Goal: Obtain resource: Obtain resource

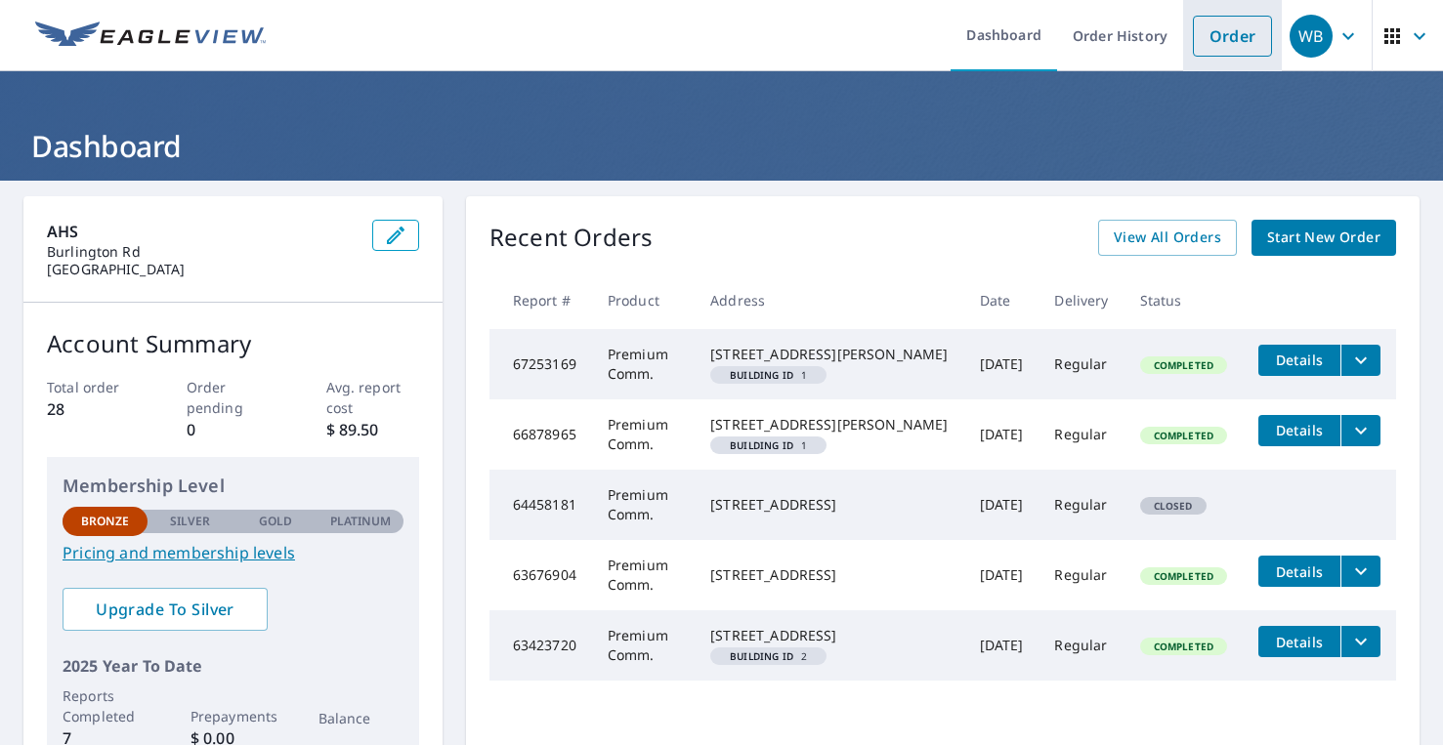
click at [1218, 43] on link "Order" at bounding box center [1232, 36] width 79 height 41
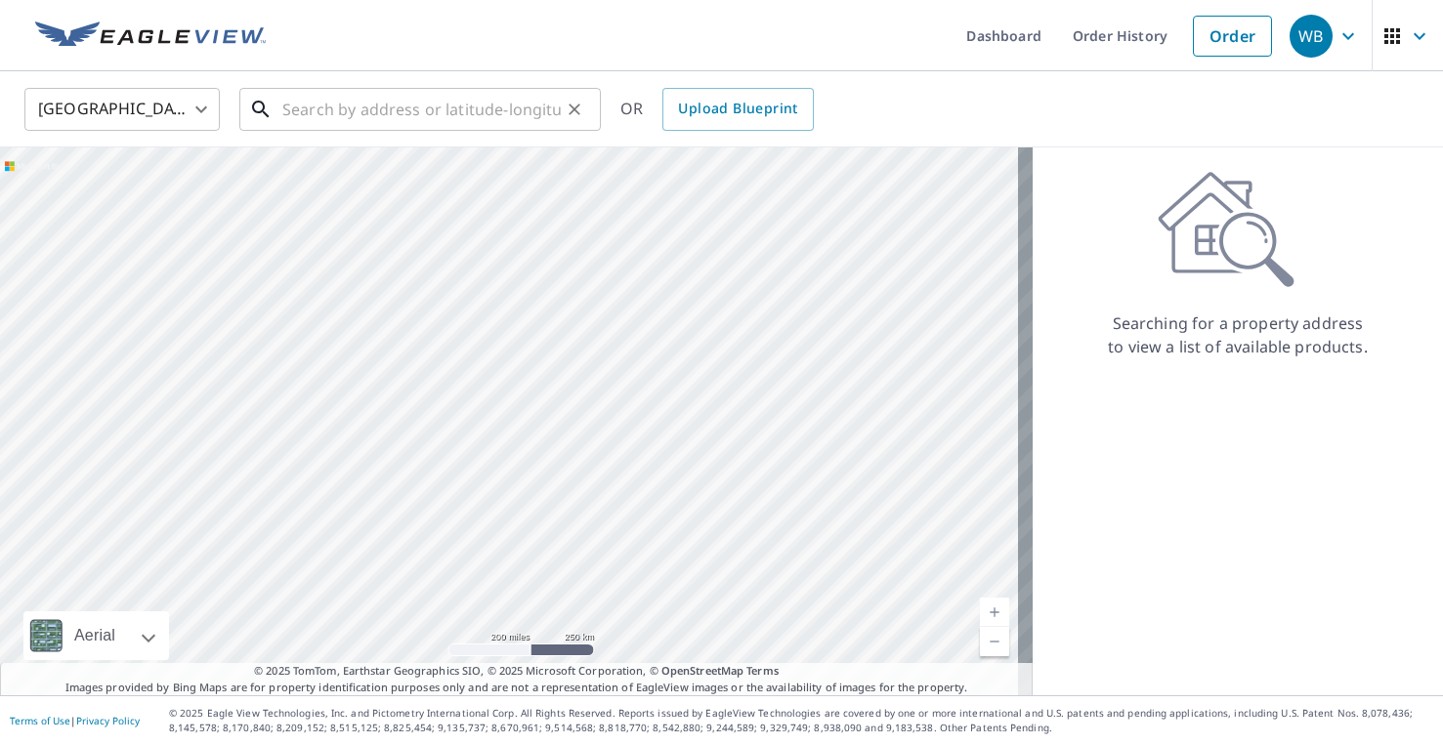
click at [451, 103] on input "text" at bounding box center [421, 109] width 278 height 55
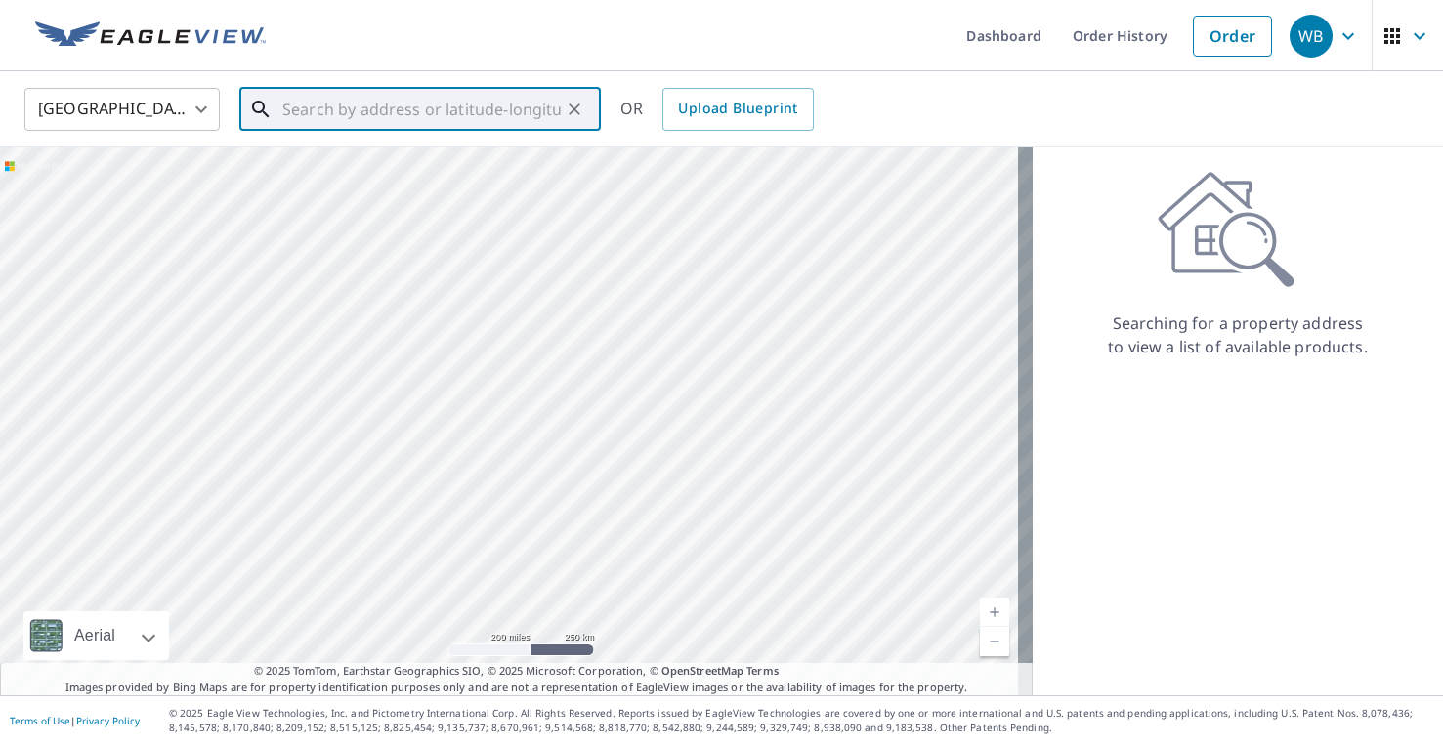
click at [407, 101] on input "text" at bounding box center [421, 109] width 278 height 55
paste input "[STREET_ADDRESS]"
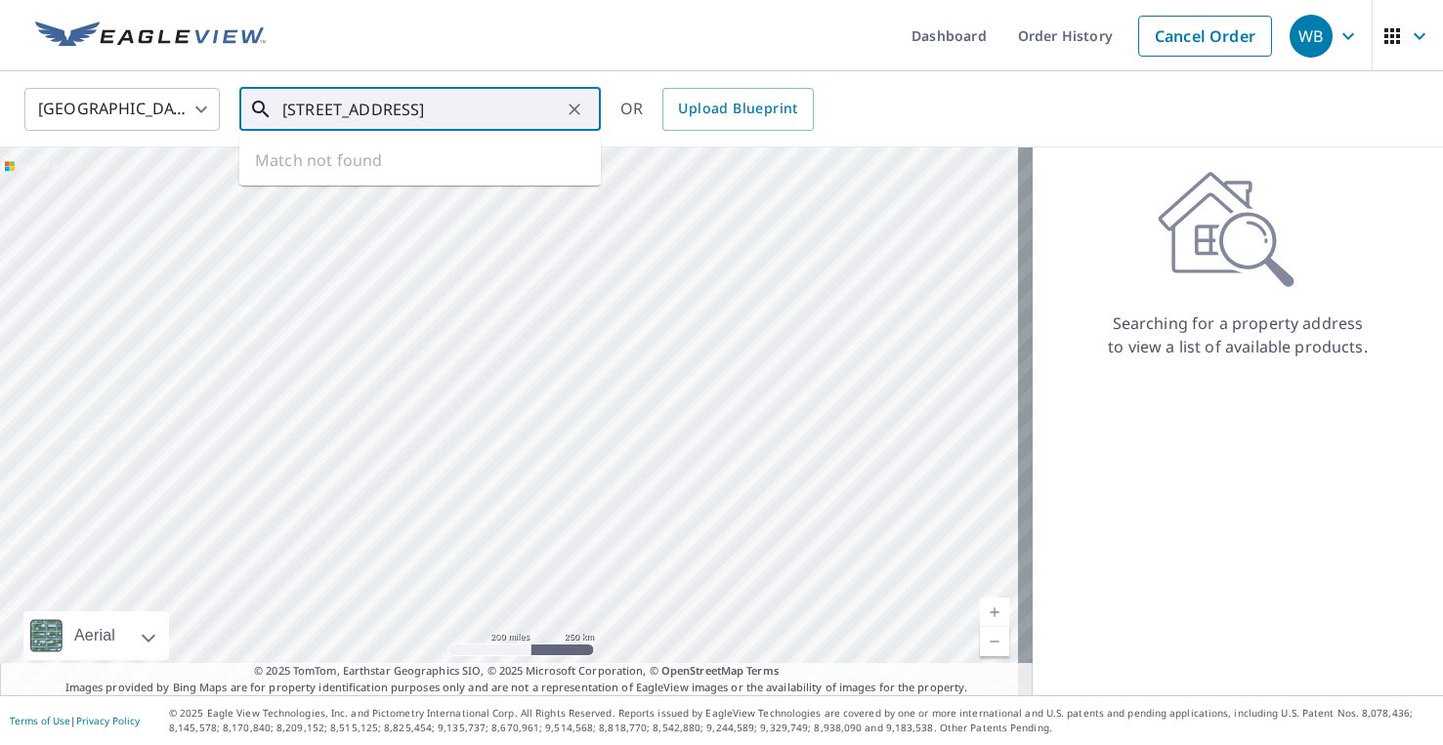
scroll to position [0, 47]
click at [386, 161] on span "[STREET_ADDRESS]" at bounding box center [431, 165] width 307 height 23
type input "[STREET_ADDRESS]"
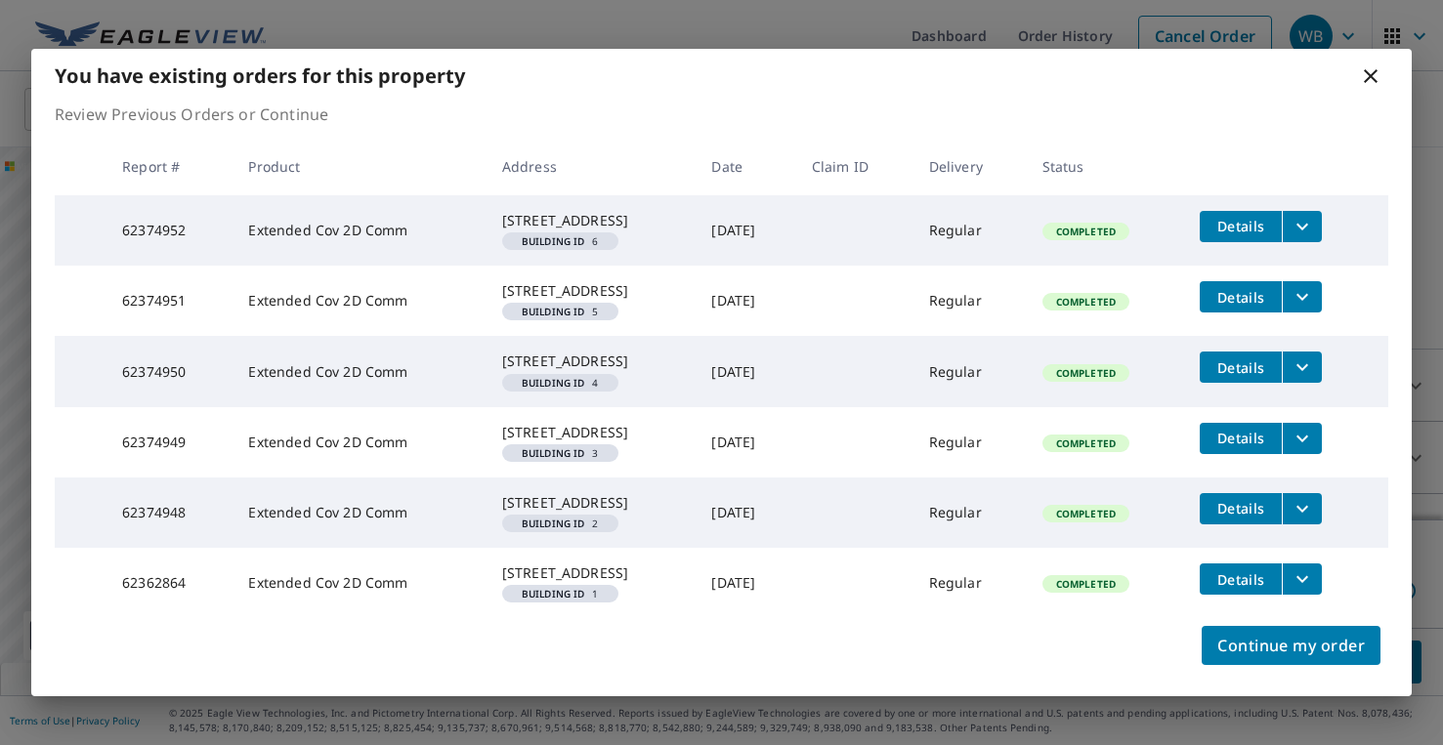
click at [1297, 215] on icon "filesDropdownBtn-62374952" at bounding box center [1301, 226] width 23 height 23
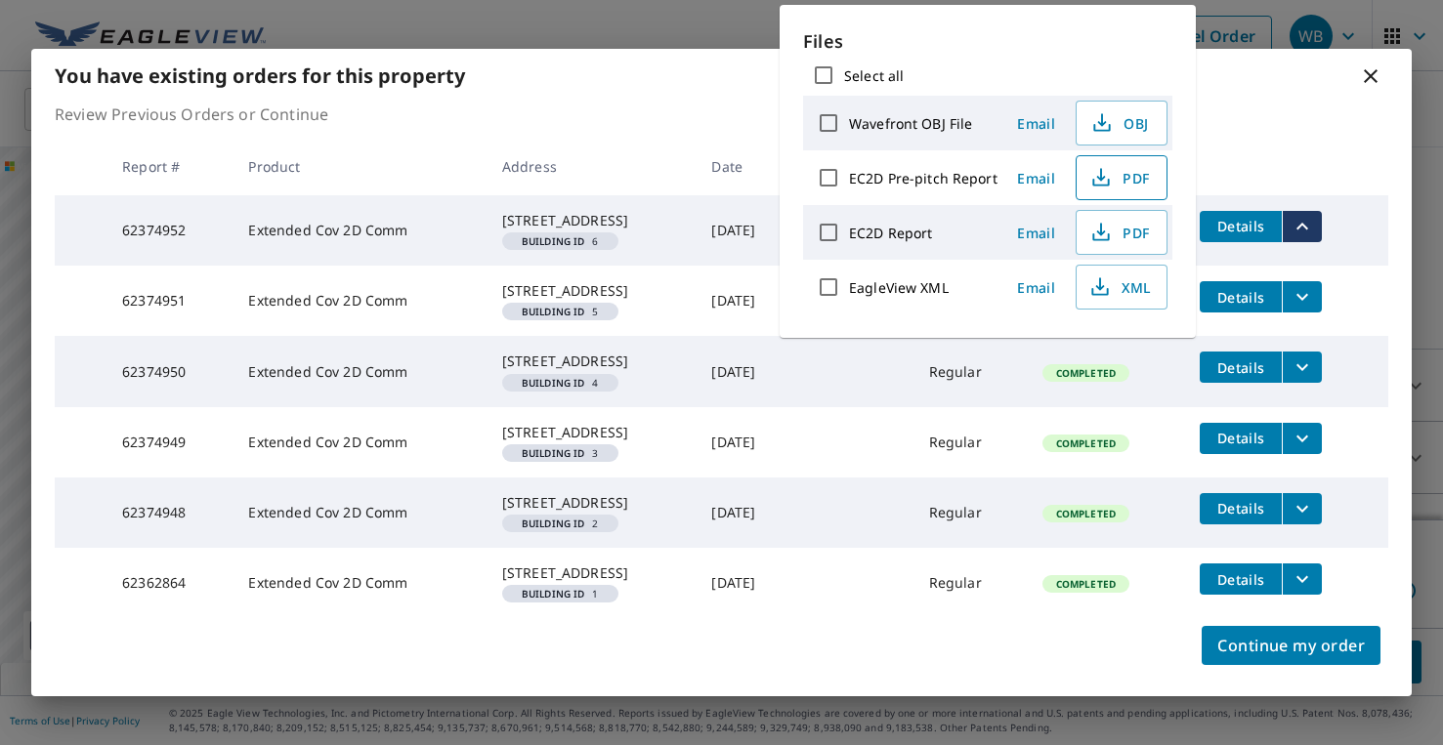
click at [1128, 175] on span "PDF" at bounding box center [1119, 177] width 63 height 23
click at [1131, 235] on span "PDF" at bounding box center [1119, 232] width 63 height 23
click at [1310, 296] on button "filesDropdownBtn-62374951" at bounding box center [1301, 296] width 40 height 31
click at [1302, 297] on icon "filesDropdownBtn-62374951" at bounding box center [1301, 296] width 23 height 23
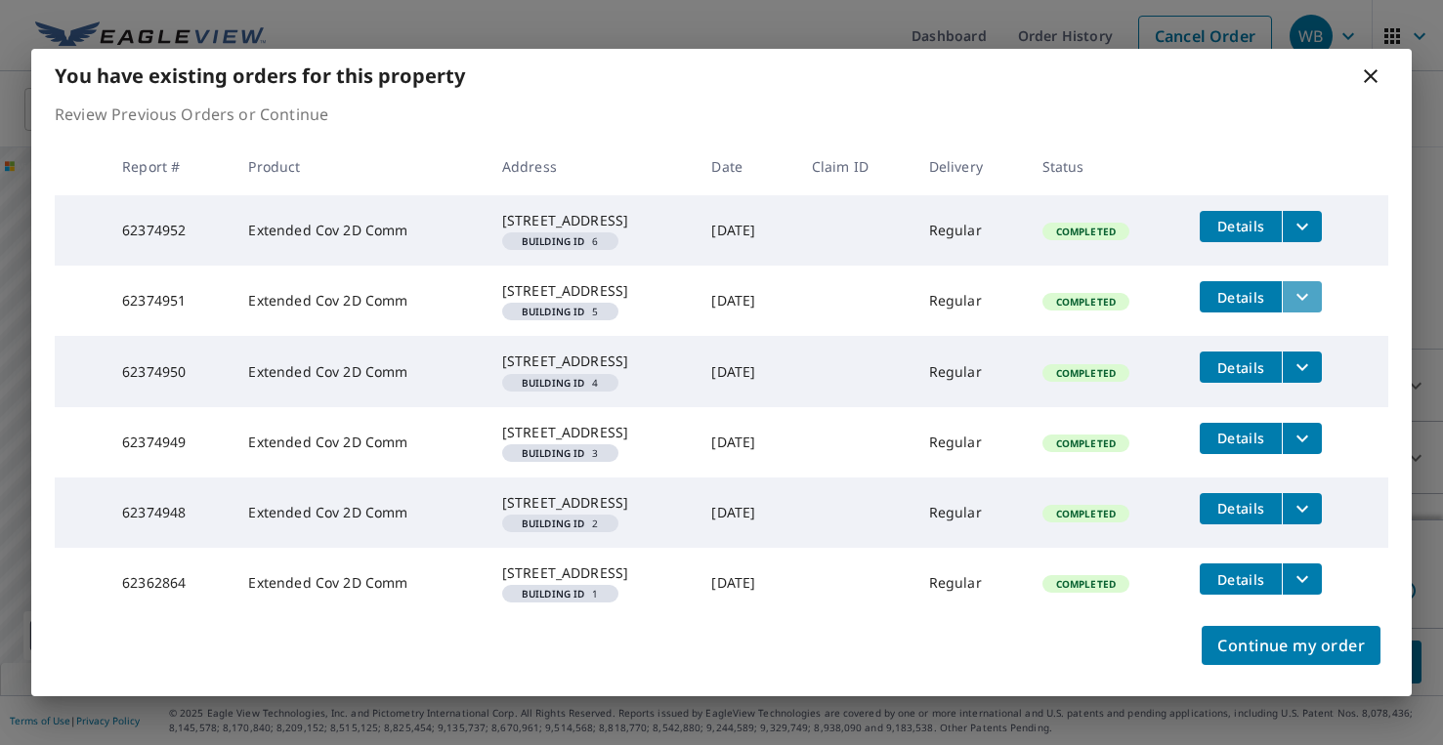
click at [1302, 297] on icon "filesDropdownBtn-62374951" at bounding box center [1302, 297] width 12 height 7
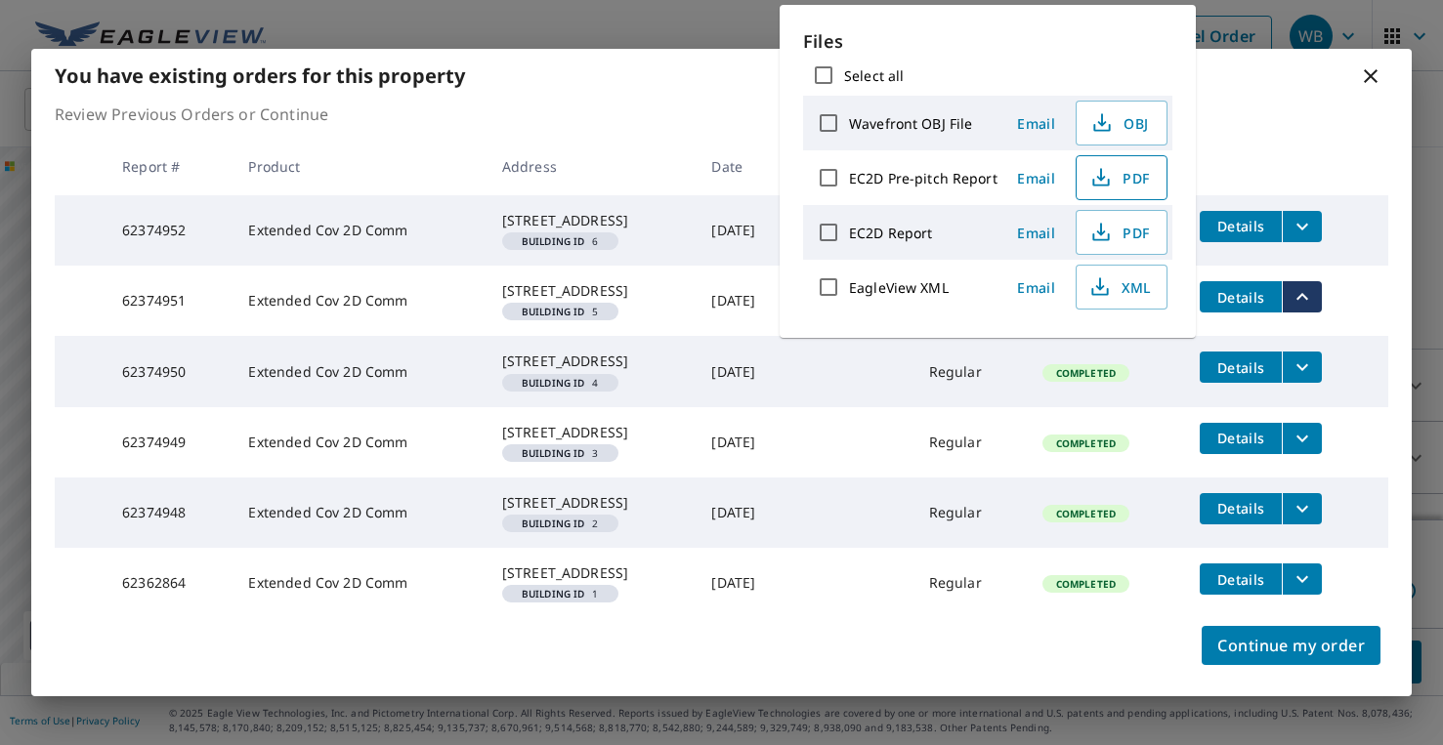
click at [1131, 180] on span "PDF" at bounding box center [1119, 177] width 63 height 23
click at [1360, 369] on td "Details" at bounding box center [1286, 367] width 204 height 63
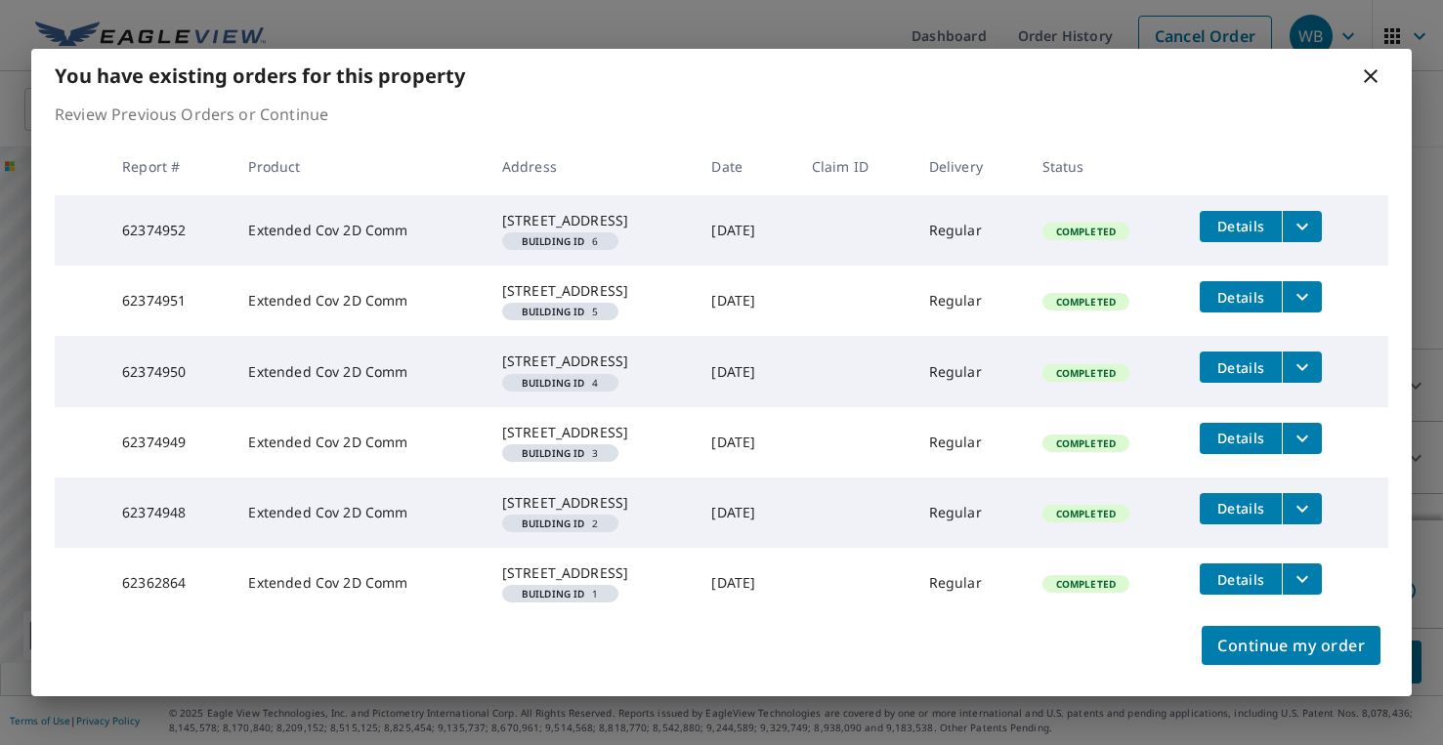
click at [1305, 379] on icon "filesDropdownBtn-62374950" at bounding box center [1301, 367] width 23 height 23
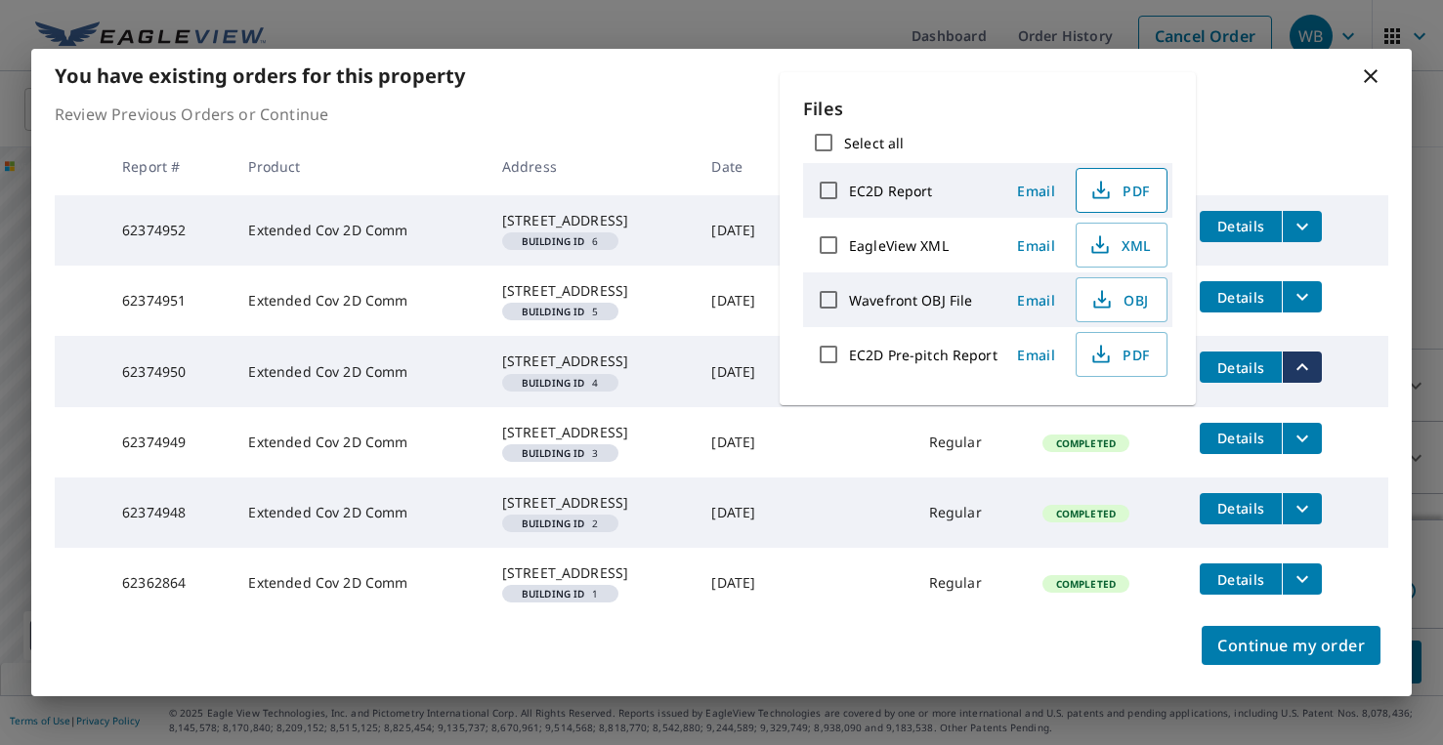
click at [1131, 186] on span "PDF" at bounding box center [1119, 190] width 63 height 23
click at [1369, 69] on icon at bounding box center [1370, 76] width 14 height 14
